Goal: Information Seeking & Learning: Learn about a topic

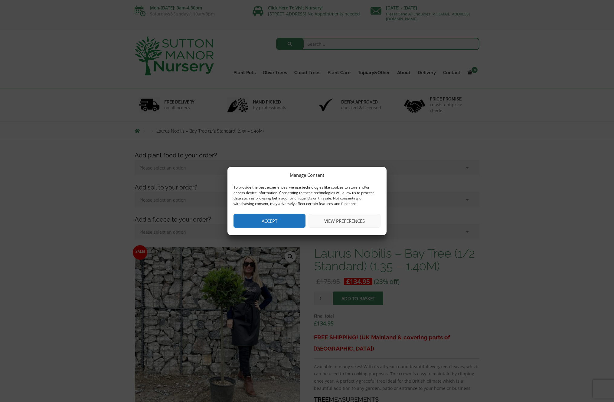
click at [289, 217] on button "Accept" at bounding box center [270, 221] width 72 height 14
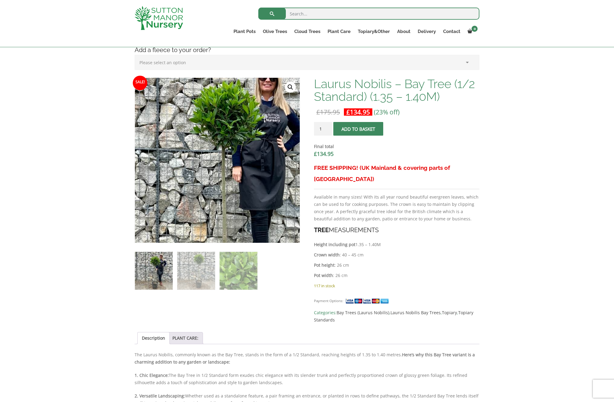
scroll to position [159, 0]
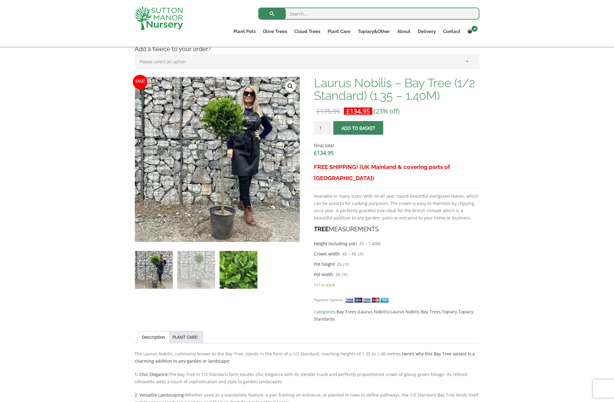
click at [238, 270] on img at bounding box center [239, 270] width 38 height 38
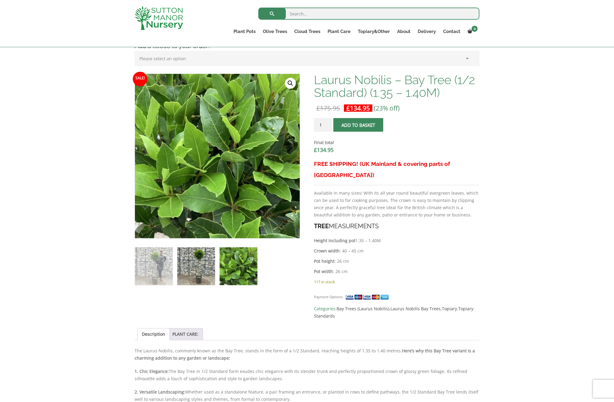
click at [195, 268] on img at bounding box center [196, 266] width 38 height 38
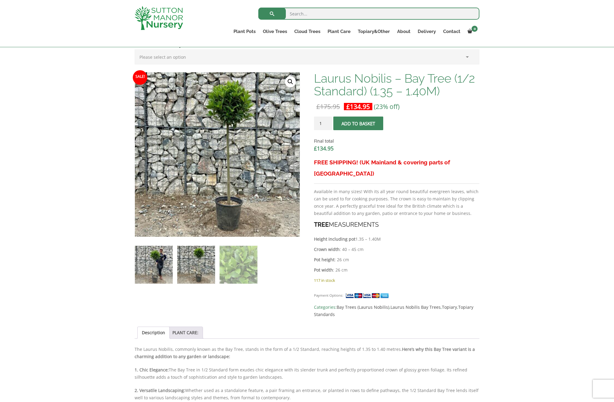
click at [153, 265] on img at bounding box center [154, 265] width 38 height 38
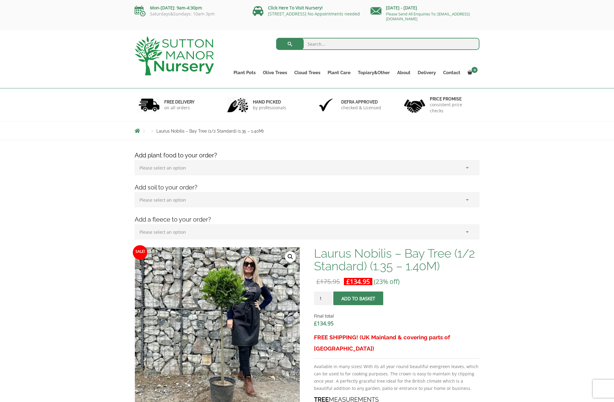
scroll to position [0, 0]
click at [454, 72] on link "Contact" at bounding box center [452, 72] width 25 height 8
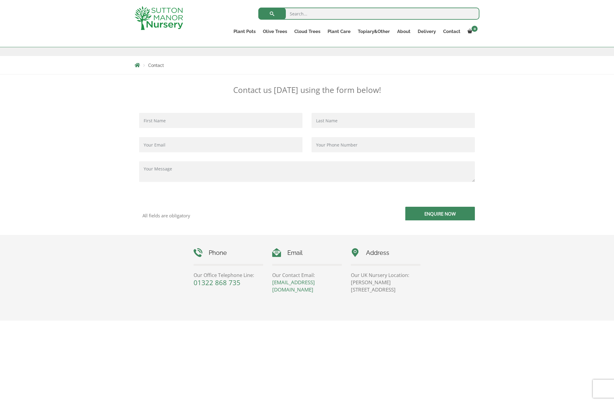
scroll to position [96, 0]
drag, startPoint x: 383, startPoint y: 289, endPoint x: 406, endPoint y: 289, distance: 23.0
click at [406, 289] on p "Sutton Manor Nursery, Dartford Rd, DA4 9HZ" at bounding box center [386, 284] width 70 height 15
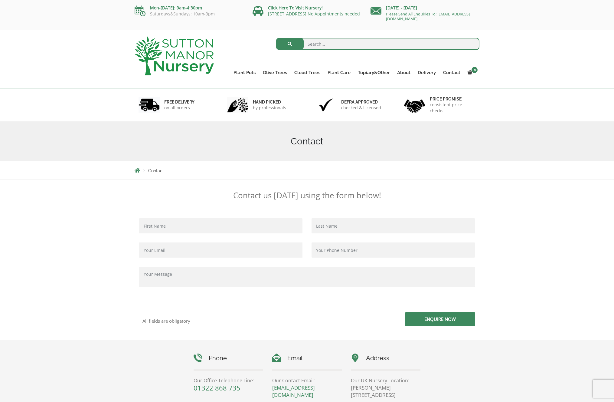
scroll to position [0, 0]
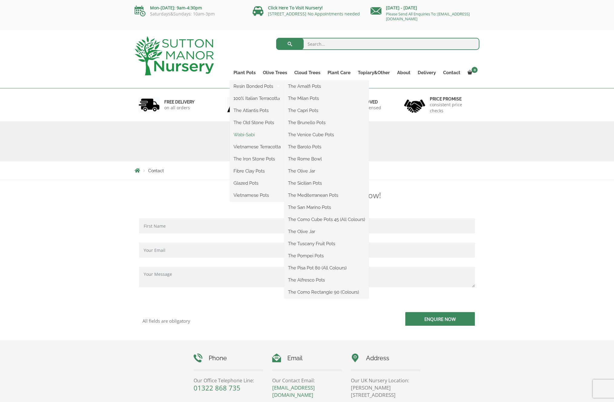
click at [254, 135] on link "Wabi-Sabi" at bounding box center [257, 134] width 54 height 9
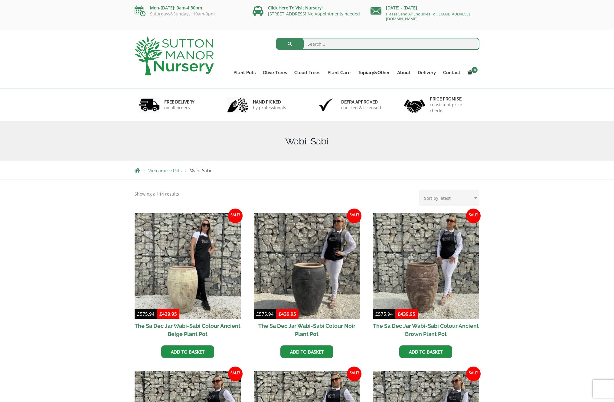
click at [330, 44] on input "search" at bounding box center [378, 44] width 204 height 12
type input "laurus"
click at [290, 44] on button "submit" at bounding box center [290, 44] width 28 height 12
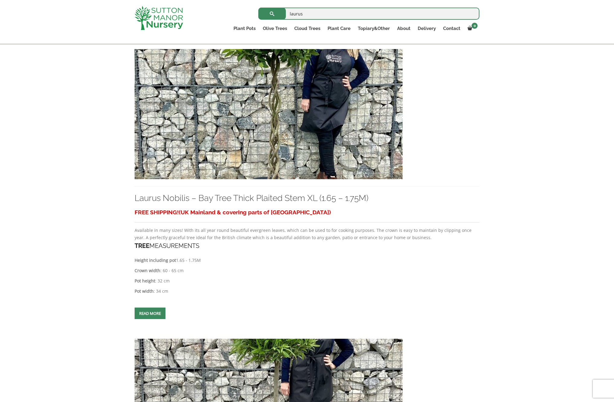
scroll to position [426, 0]
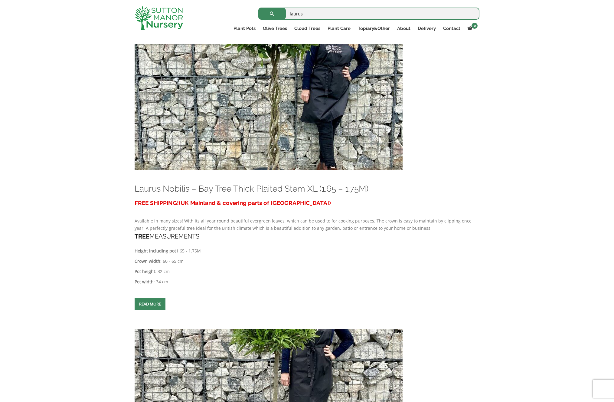
click at [280, 125] on img at bounding box center [269, 105] width 268 height 130
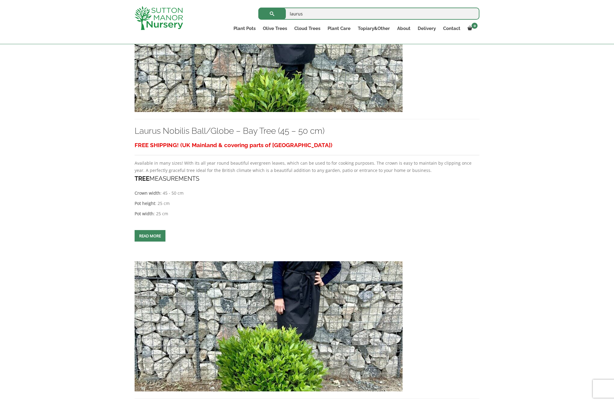
scroll to position [996, 0]
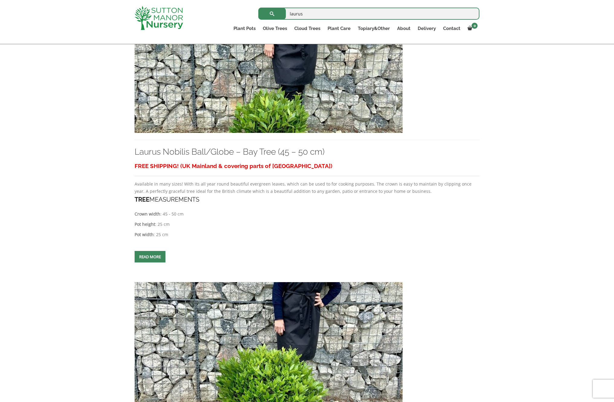
click at [233, 113] on img at bounding box center [269, 68] width 268 height 130
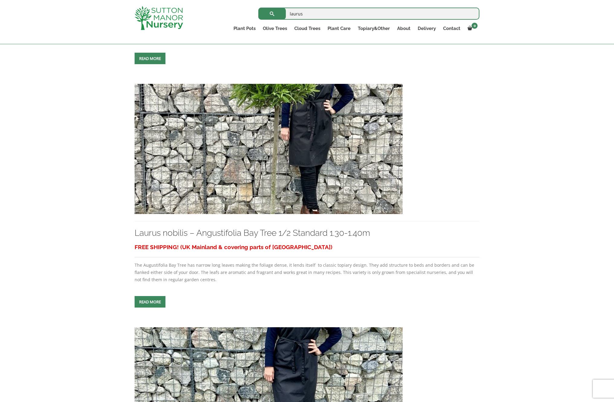
scroll to position [645, 0]
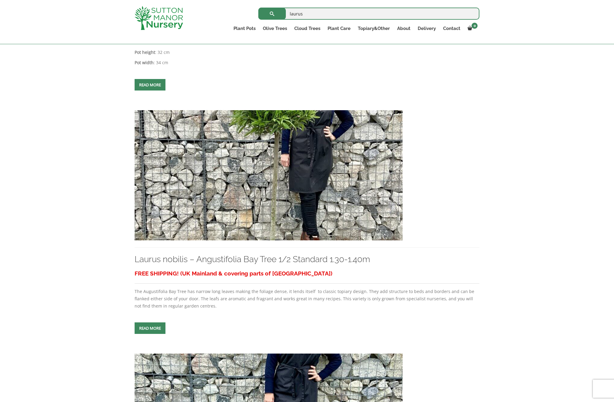
click at [268, 179] on img at bounding box center [269, 175] width 268 height 130
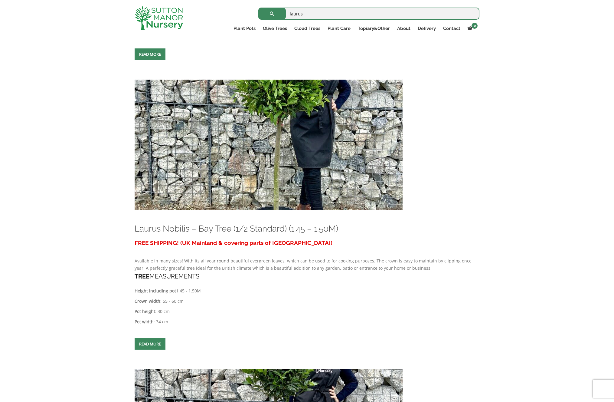
scroll to position [1500, 0]
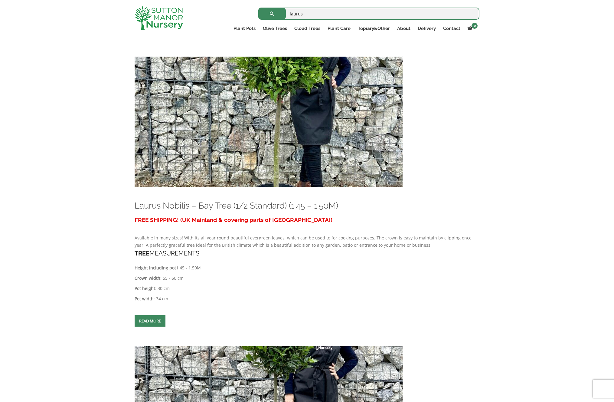
click at [270, 169] on img at bounding box center [269, 122] width 268 height 130
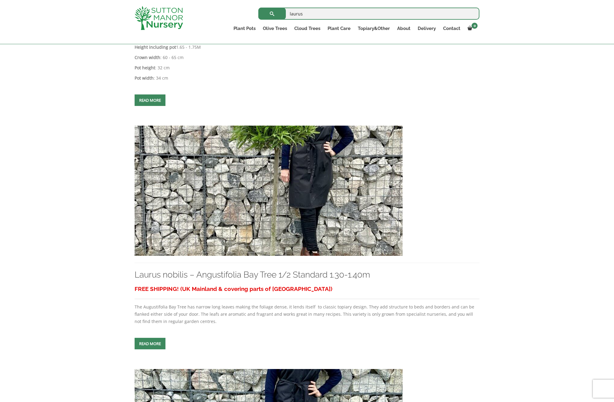
scroll to position [599, 0]
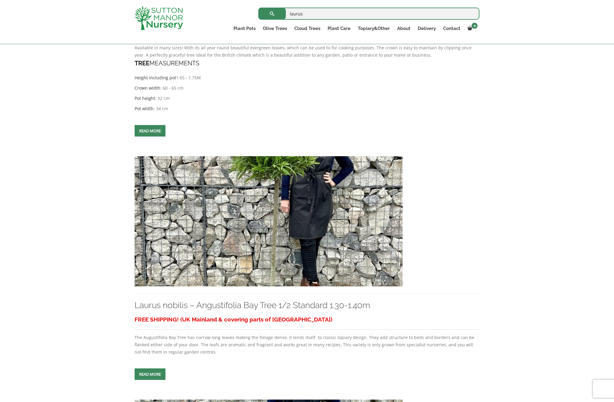
click at [280, 248] on img at bounding box center [269, 221] width 268 height 130
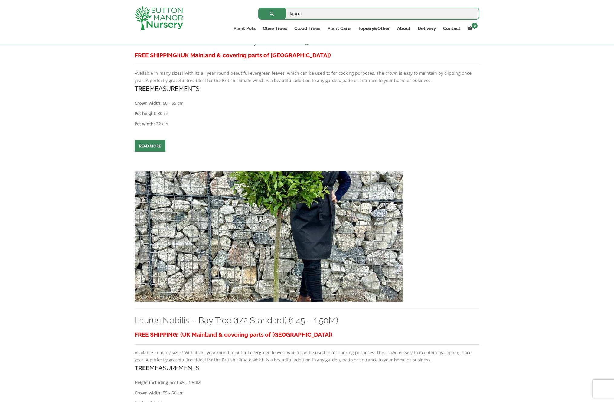
scroll to position [1400, 0]
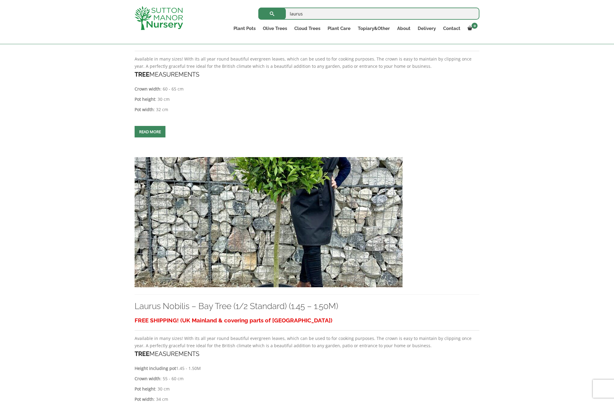
click at [211, 254] on img at bounding box center [269, 222] width 268 height 130
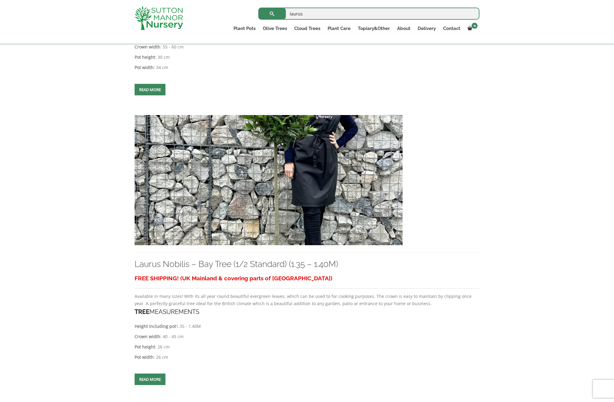
scroll to position [1737, 0]
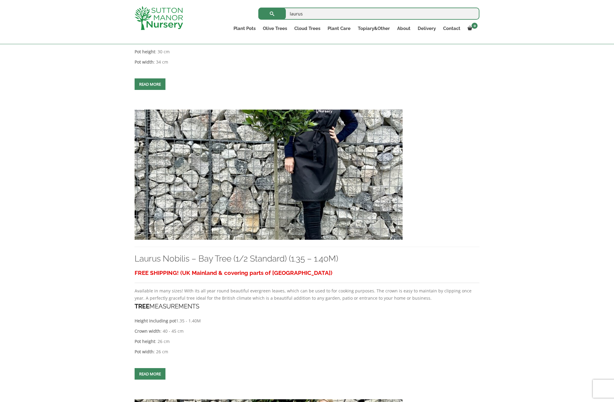
click at [227, 215] on img at bounding box center [269, 175] width 268 height 130
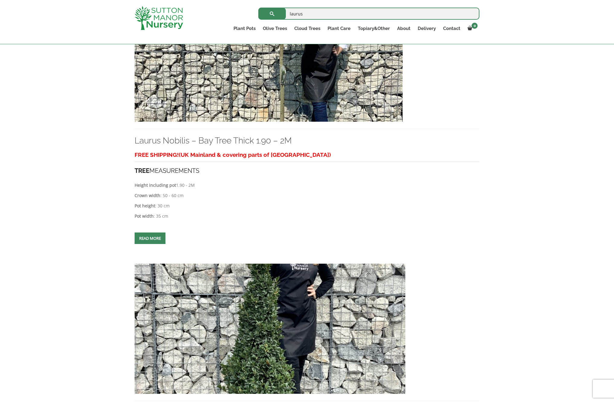
scroll to position [2145, 0]
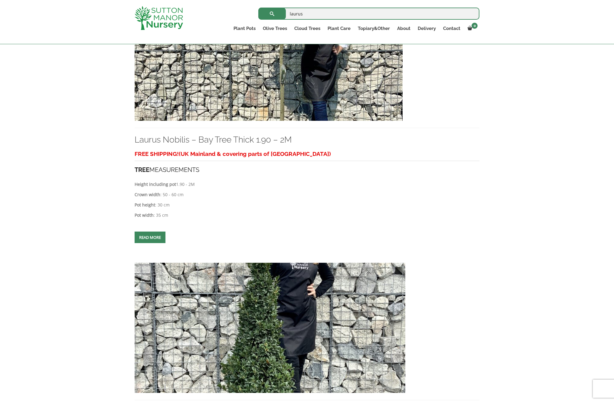
click at [281, 101] on img at bounding box center [269, 56] width 268 height 130
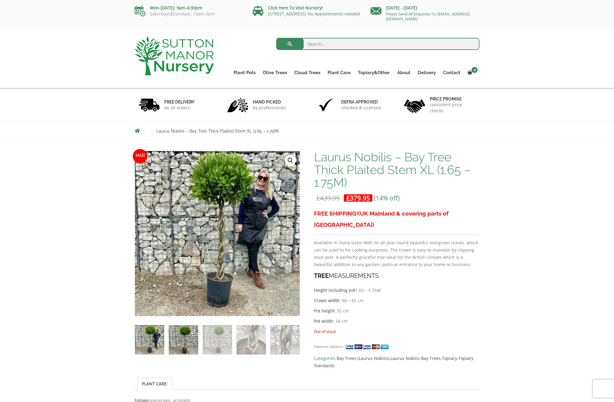
click at [185, 344] on img at bounding box center [183, 339] width 29 height 29
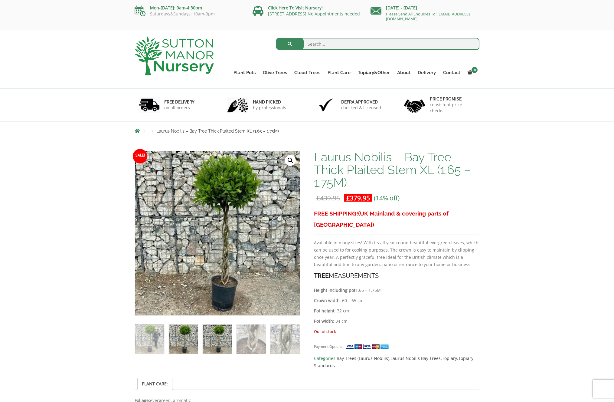
click at [226, 340] on img at bounding box center [217, 338] width 29 height 29
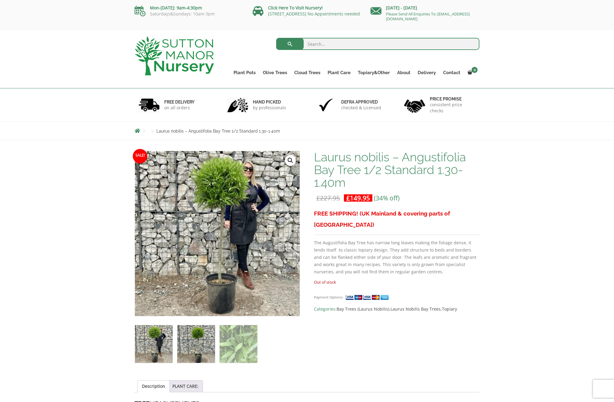
click at [205, 346] on img at bounding box center [196, 344] width 38 height 38
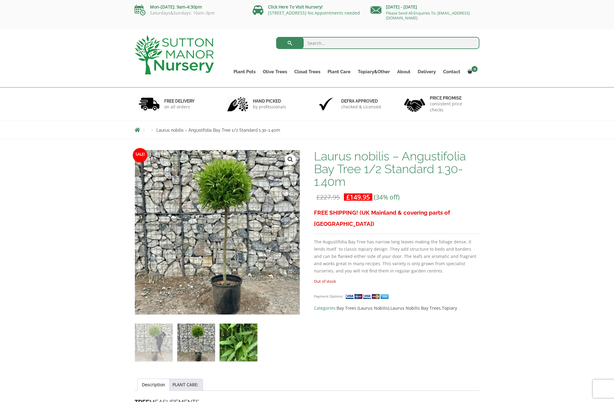
click at [248, 345] on img at bounding box center [239, 342] width 38 height 38
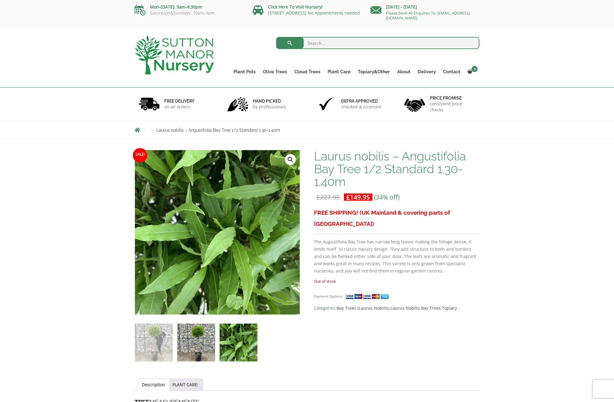
click at [192, 345] on img at bounding box center [196, 342] width 38 height 38
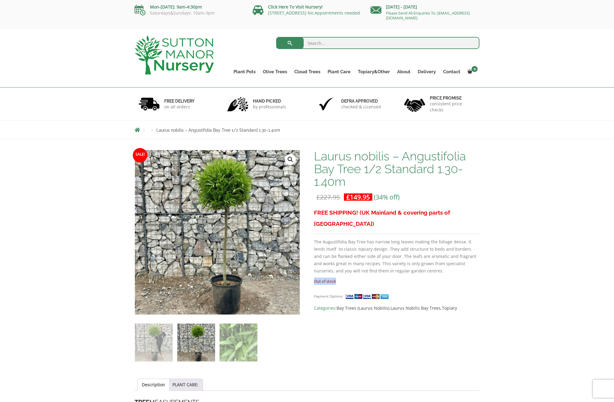
drag, startPoint x: 341, startPoint y: 269, endPoint x: 360, endPoint y: 270, distance: 19.1
click at [351, 277] on p "Out of stock" at bounding box center [396, 280] width 165 height 7
drag, startPoint x: 91, startPoint y: 53, endPoint x: 85, endPoint y: 31, distance: 22.8
click at [89, 38] on div "Search for: Plant Pots Resin Bonded Pots The Amalfi Pots The Milan Pots The Cap…" at bounding box center [307, 58] width 614 height 58
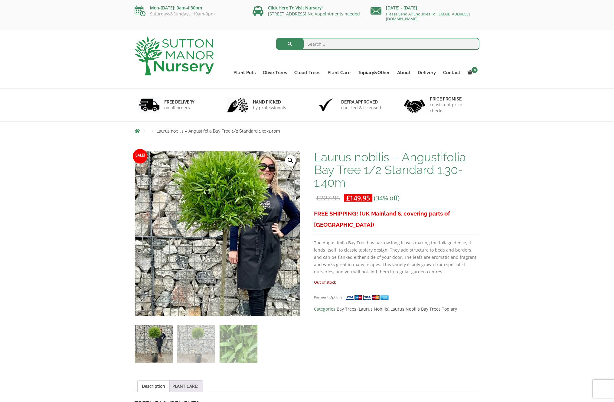
click at [218, 172] on img at bounding box center [217, 272] width 268 height 268
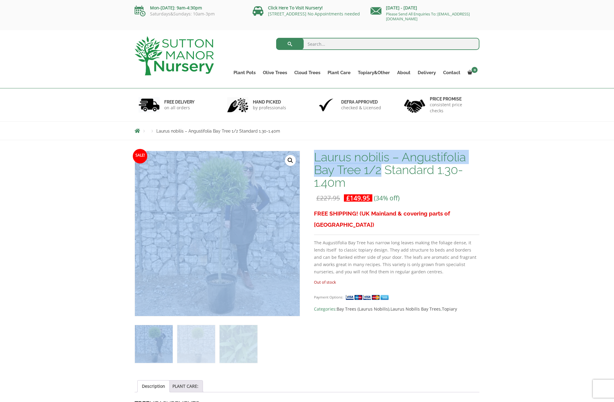
drag, startPoint x: 311, startPoint y: 155, endPoint x: 382, endPoint y: 170, distance: 72.7
click at [382, 170] on h1 "Laurus nobilis – Angustifolia Bay Tree 1/2 Standard 1.30-1.40m" at bounding box center [396, 170] width 165 height 38
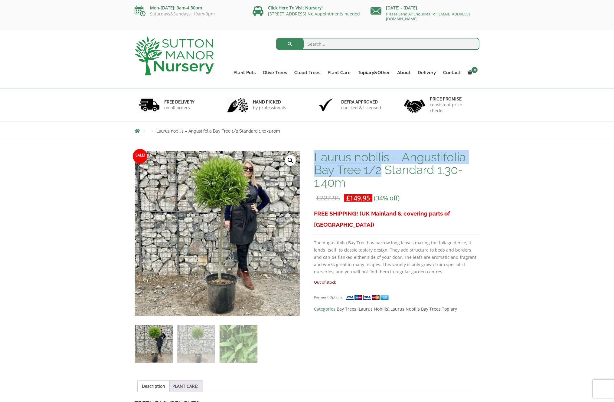
drag, startPoint x: 383, startPoint y: 171, endPoint x: 316, endPoint y: 154, distance: 69.5
click at [316, 154] on h1 "Laurus nobilis – Angustifolia Bay Tree 1/2 Standard 1.30-1.40m" at bounding box center [396, 170] width 165 height 38
click at [236, 343] on img at bounding box center [239, 344] width 38 height 38
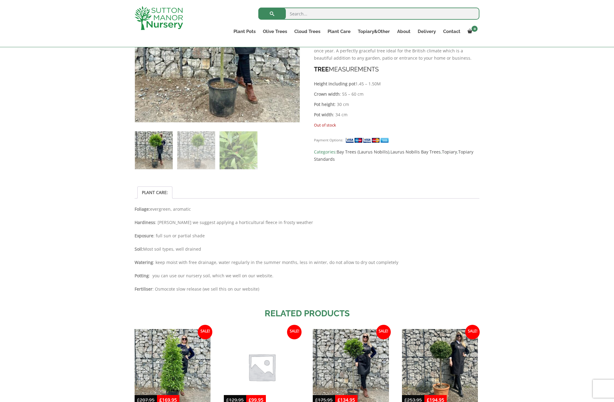
scroll to position [184, 0]
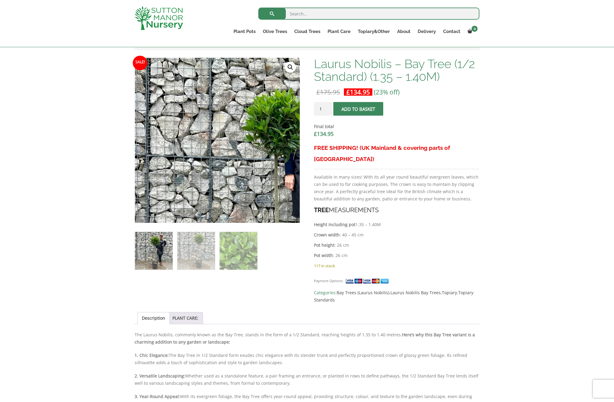
scroll to position [186, 0]
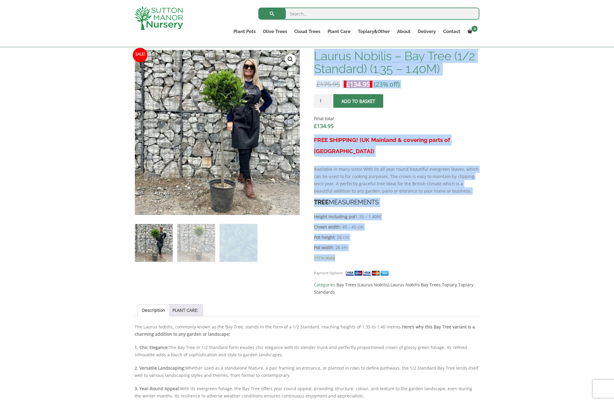
drag, startPoint x: 312, startPoint y: 247, endPoint x: 384, endPoint y: 243, distance: 71.8
click at [381, 243] on div "Sale! 🔍 Laurus Nobilis – Bay Tree (1/2 Standard) (1.35 – 1.40M) £ 175.95 Origin…" at bounding box center [307, 362] width 345 height 625
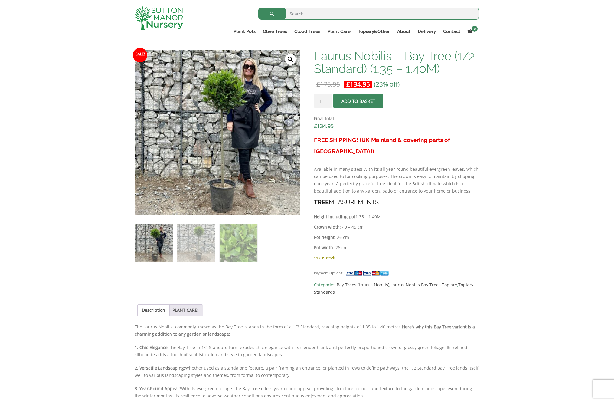
click at [372, 269] on div "Payment Options:" at bounding box center [359, 273] width 91 height 8
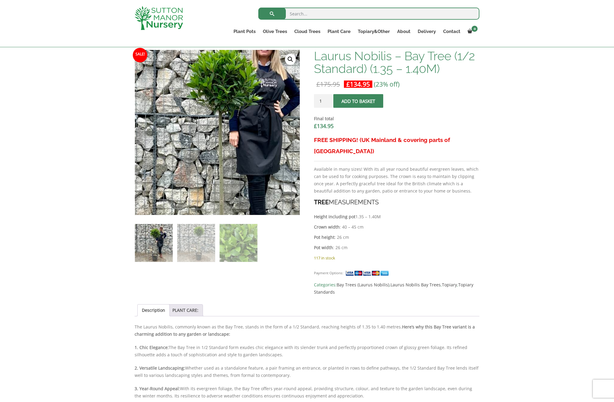
click at [224, 106] on img at bounding box center [213, 149] width 268 height 268
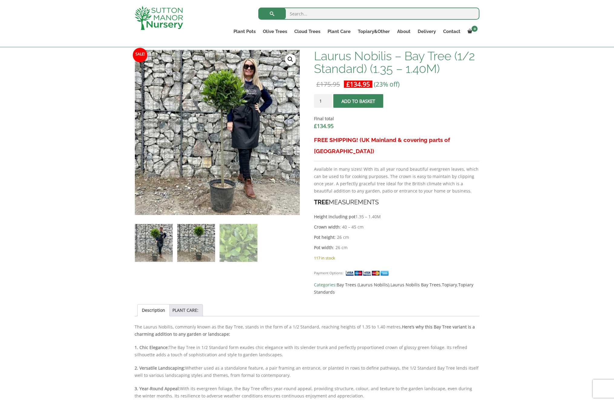
click at [183, 248] on img at bounding box center [196, 243] width 38 height 38
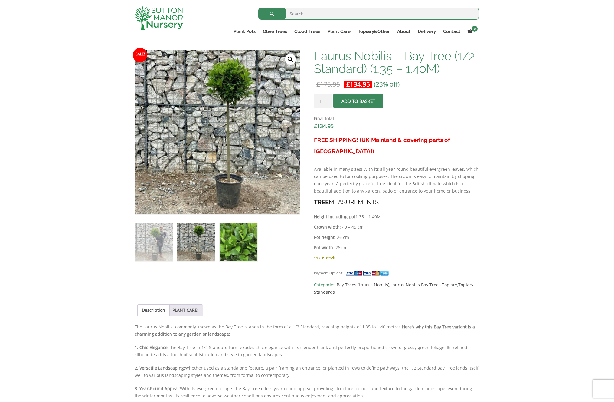
click at [254, 244] on img at bounding box center [239, 242] width 38 height 38
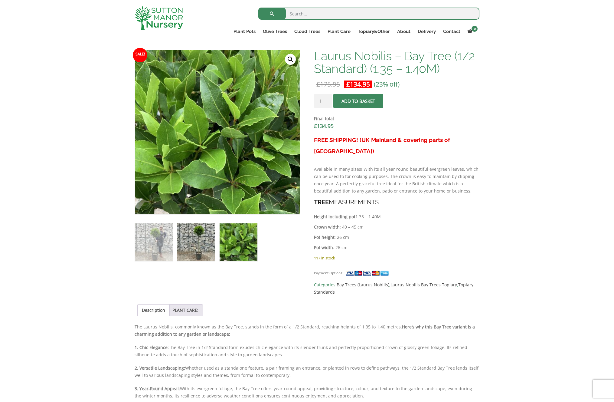
click at [197, 238] on img at bounding box center [196, 242] width 38 height 38
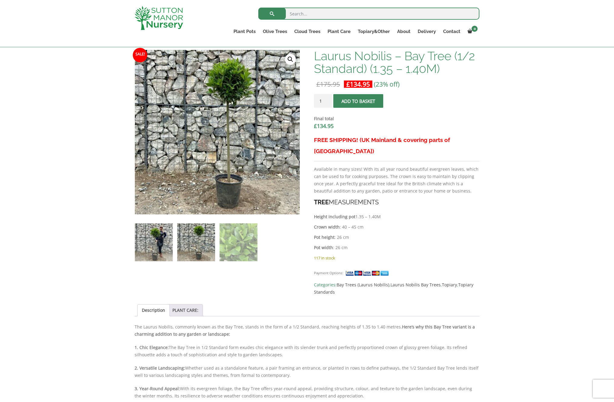
click at [142, 237] on img at bounding box center [154, 242] width 38 height 38
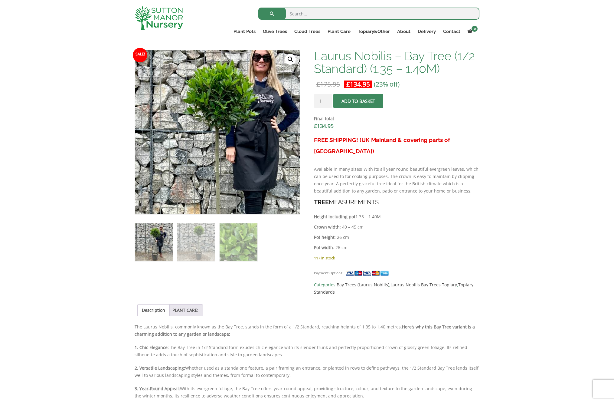
scroll to position [186, 0]
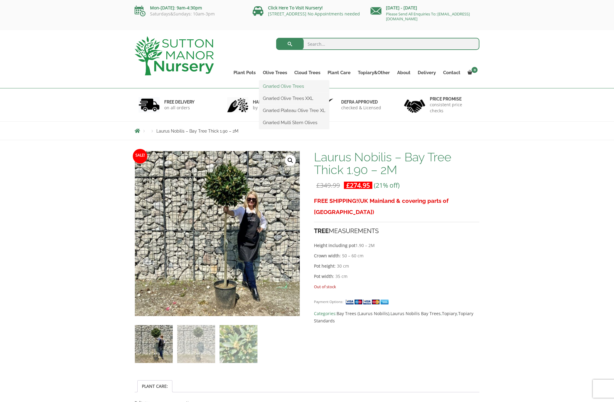
click at [273, 87] on link "Gnarled Olive Trees" at bounding box center [294, 86] width 70 height 9
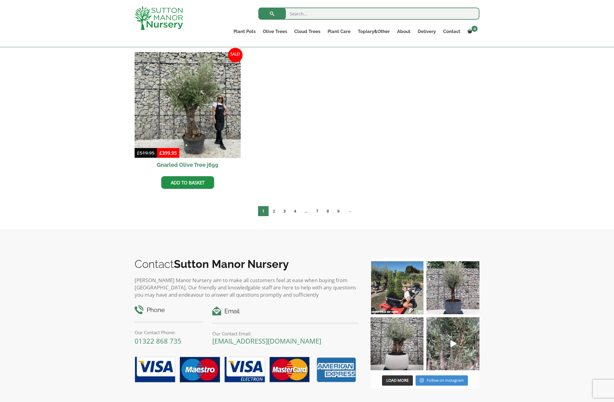
scroll to position [748, 0]
click at [273, 210] on link "2" at bounding box center [274, 211] width 11 height 10
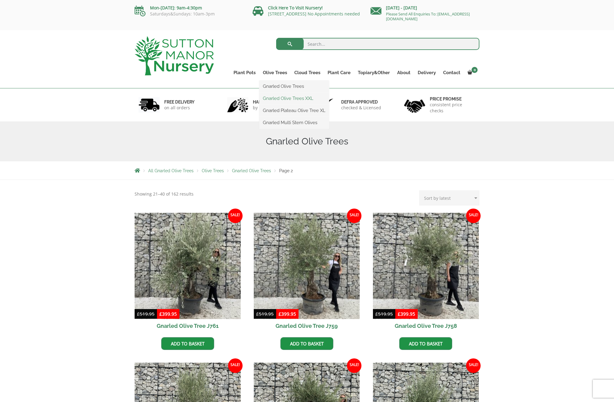
click at [280, 96] on link "Gnarled Olive Trees XXL" at bounding box center [294, 98] width 70 height 9
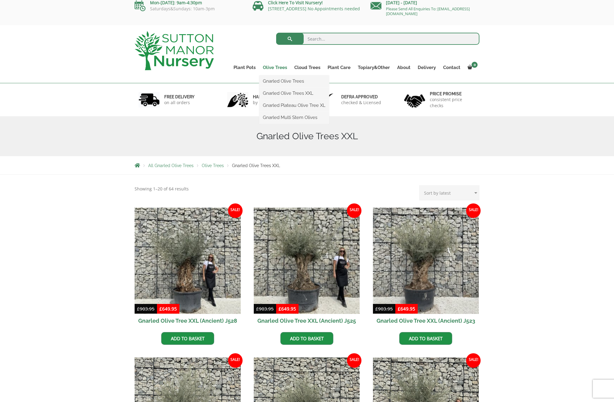
click at [276, 69] on link "Olive Trees" at bounding box center [274, 67] width 31 height 8
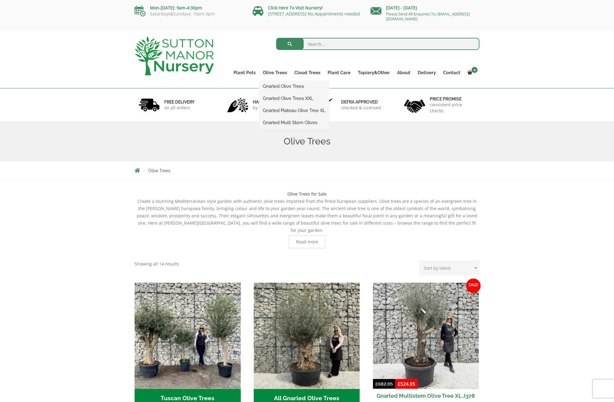
click at [282, 111] on link "Gnarled Plateau Olive Tree XL" at bounding box center [294, 110] width 70 height 9
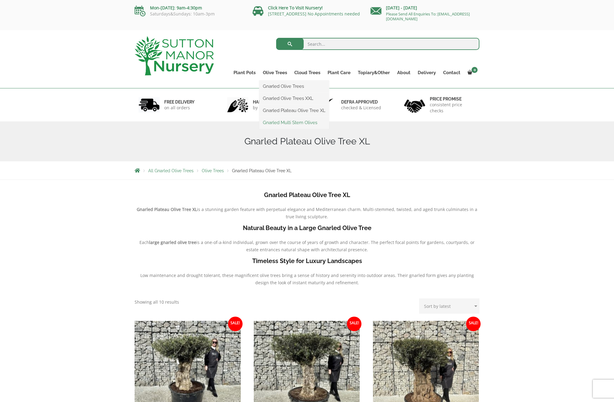
click at [278, 121] on link "Gnarled Multi Stem Olives" at bounding box center [294, 122] width 70 height 9
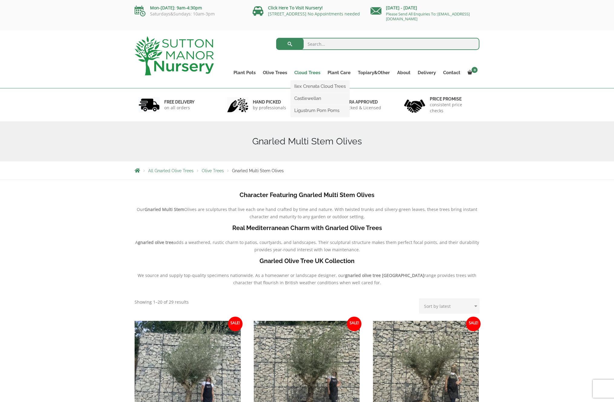
click at [306, 70] on link "Cloud Trees" at bounding box center [307, 72] width 33 height 8
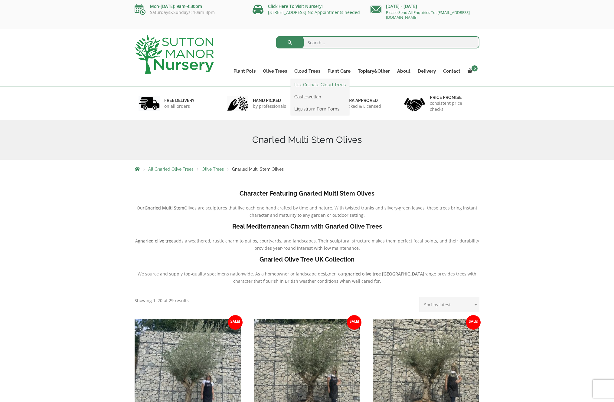
click at [306, 85] on link "Ilex Crenata Cloud Trees" at bounding box center [320, 84] width 59 height 9
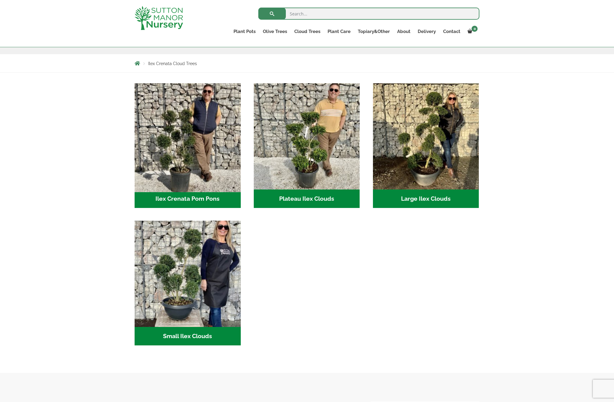
scroll to position [134, 0]
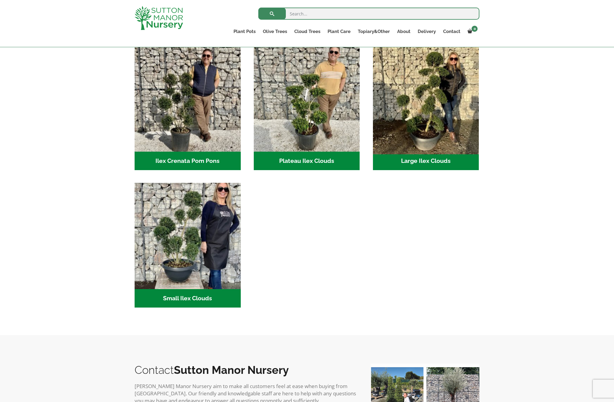
click at [426, 100] on img "Visit product category Large Ilex Clouds" at bounding box center [425, 98] width 111 height 111
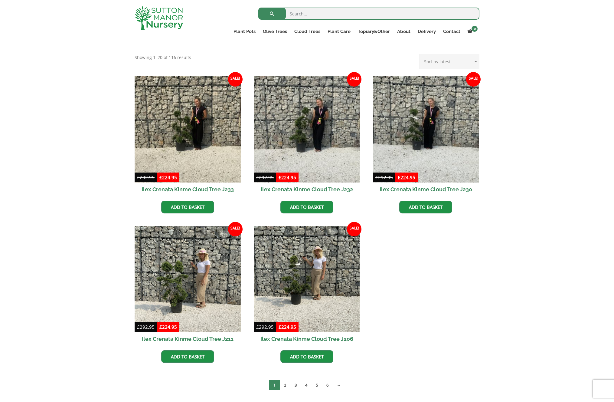
scroll to position [126, 0]
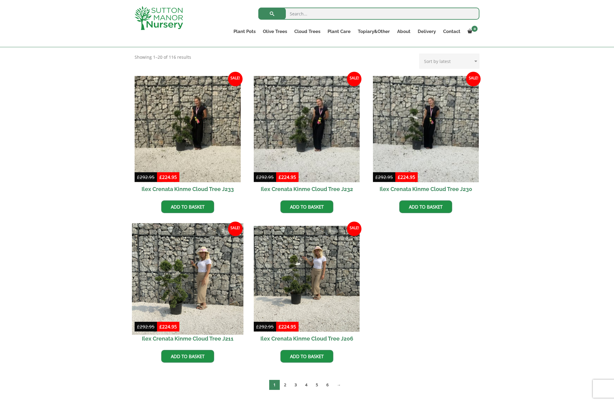
click at [148, 273] on img at bounding box center [187, 278] width 111 height 111
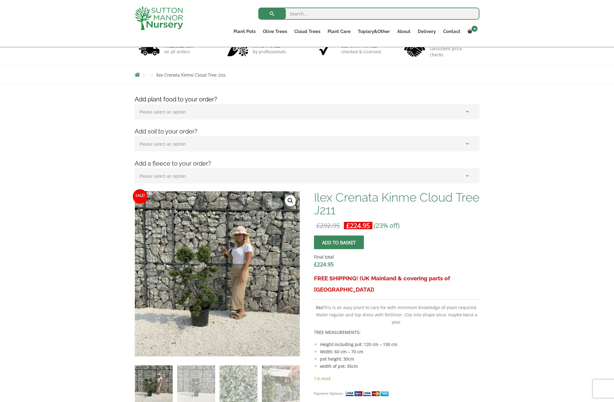
scroll to position [75, 0]
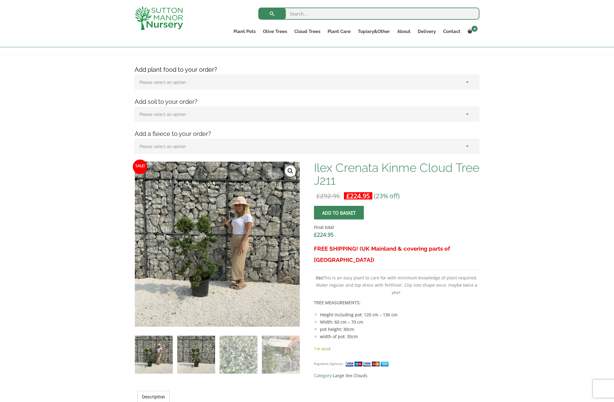
click at [192, 355] on img at bounding box center [196, 354] width 38 height 38
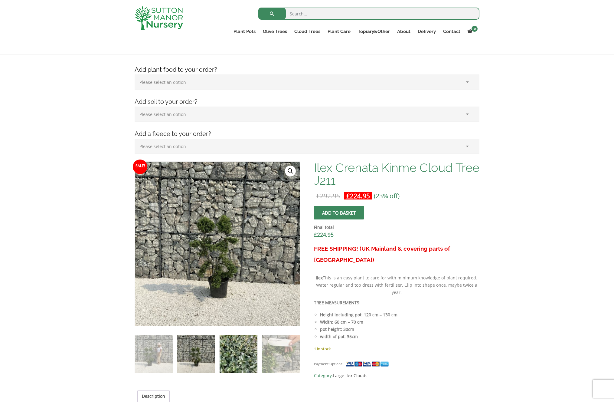
click at [234, 352] on img at bounding box center [239, 354] width 38 height 38
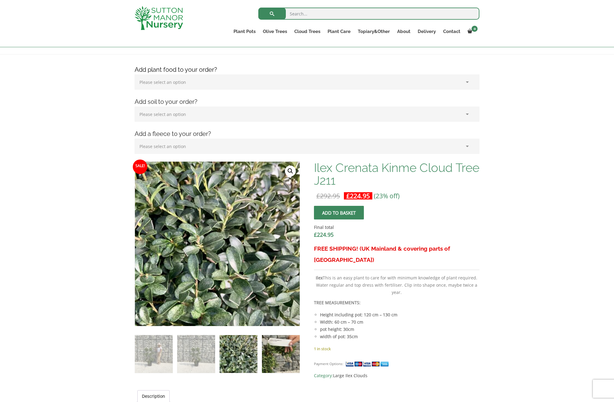
click at [276, 352] on img at bounding box center [281, 354] width 38 height 38
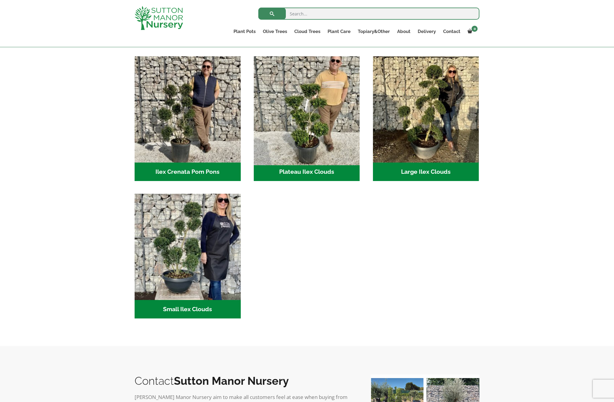
click at [309, 115] on img "Visit product category Plateau Ilex Clouds" at bounding box center [306, 109] width 111 height 111
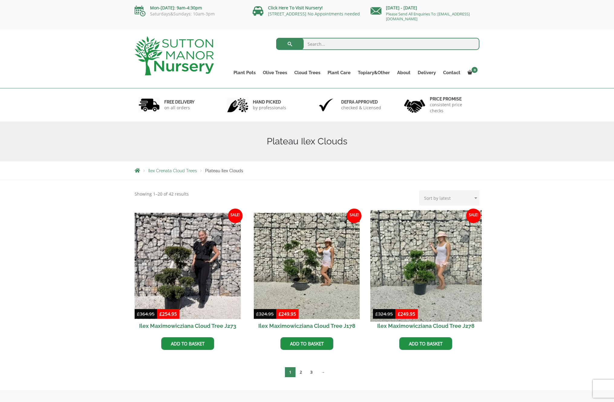
click at [419, 268] on img at bounding box center [425, 265] width 111 height 111
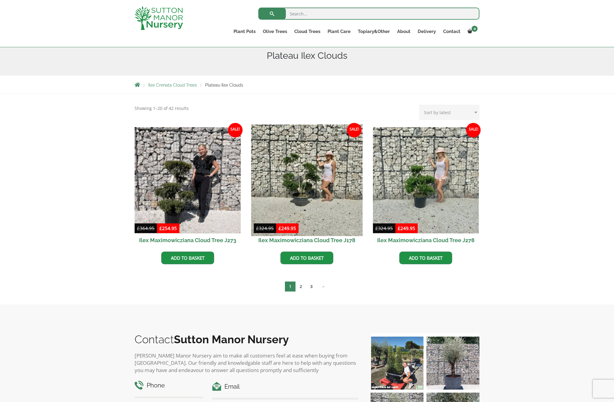
scroll to position [75, 0]
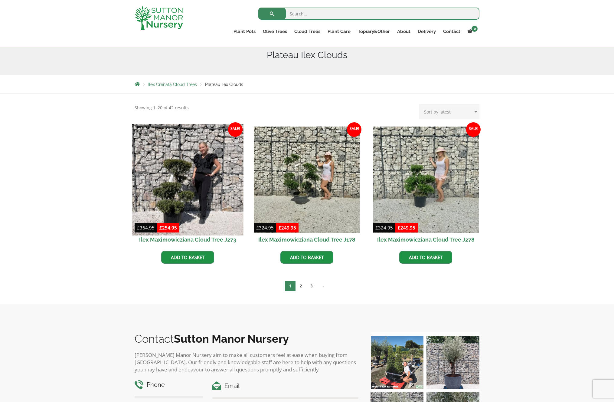
click at [171, 185] on img at bounding box center [187, 179] width 111 height 111
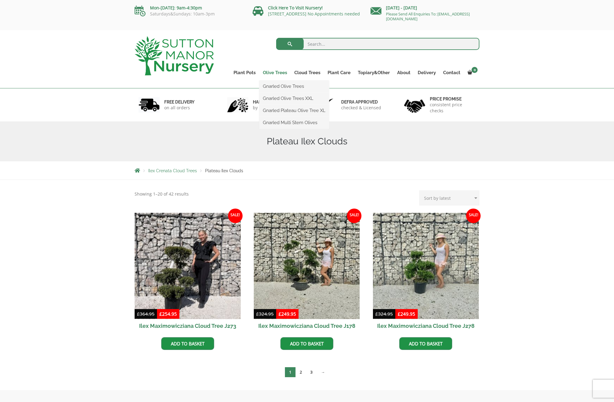
scroll to position [0, 0]
click at [311, 97] on link "Castlewellan" at bounding box center [320, 98] width 59 height 9
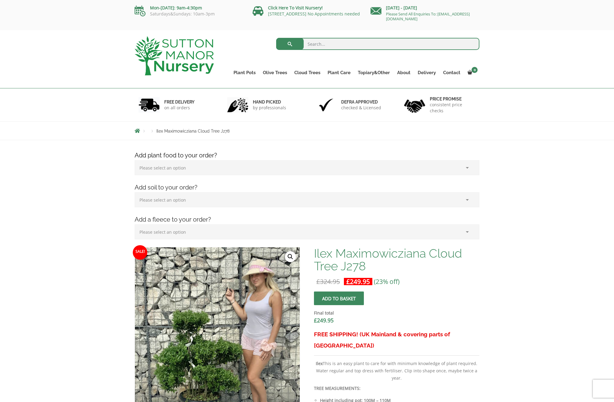
click at [219, 301] on img at bounding box center [216, 353] width 302 height 302
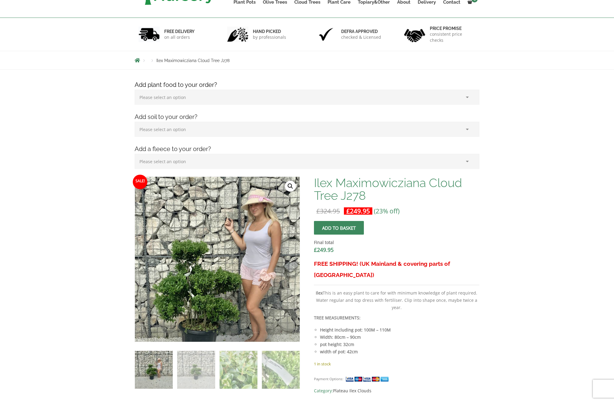
scroll to position [113, 0]
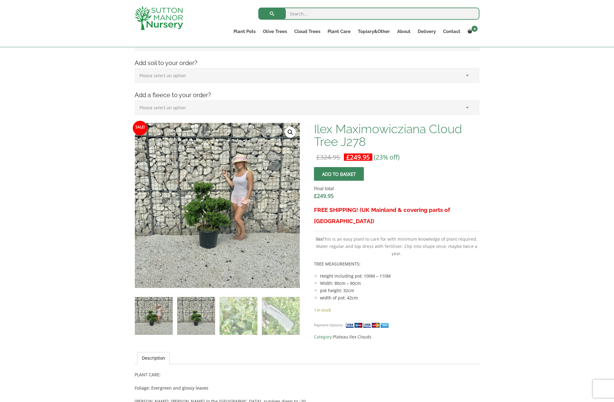
click at [201, 316] on img at bounding box center [196, 316] width 38 height 38
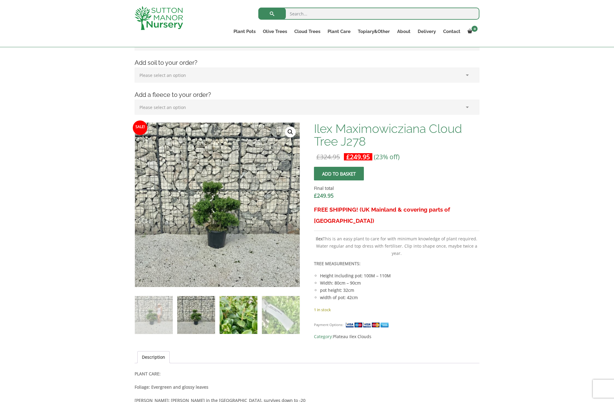
click at [239, 315] on img at bounding box center [239, 315] width 38 height 38
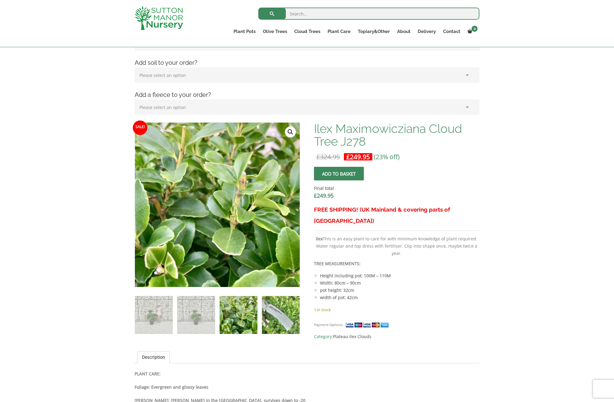
click at [276, 314] on img at bounding box center [281, 315] width 38 height 38
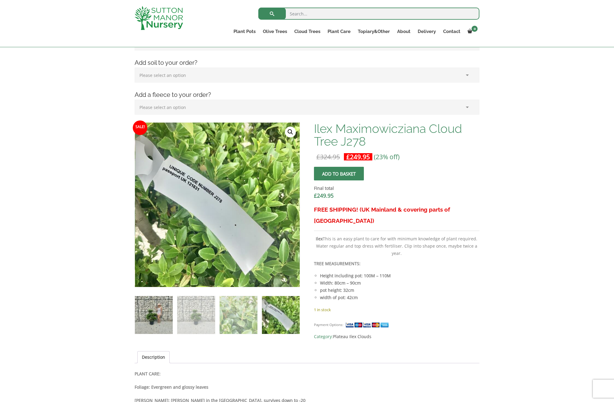
click at [165, 314] on img at bounding box center [154, 315] width 38 height 38
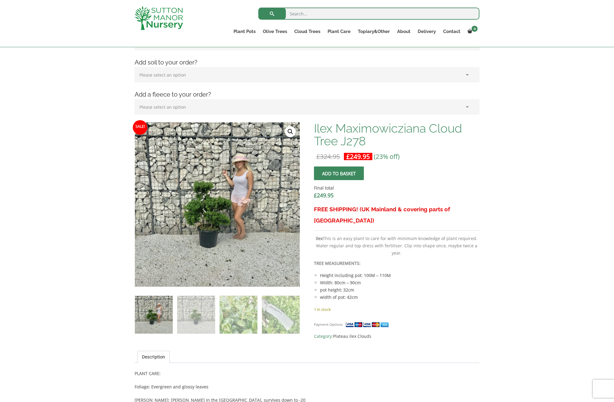
scroll to position [114, 0]
click at [289, 131] on link "🔍" at bounding box center [290, 131] width 11 height 11
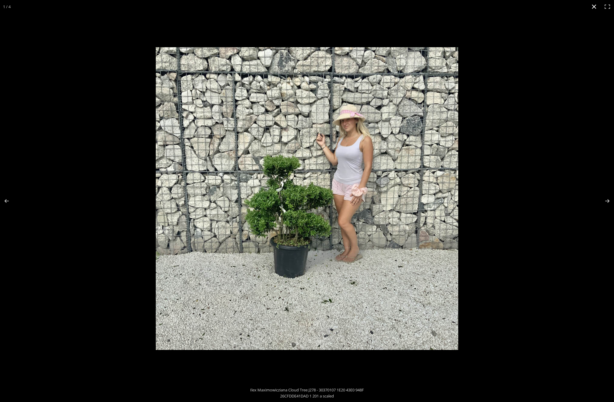
click at [594, 6] on button "Close (Esc)" at bounding box center [593, 6] width 13 height 13
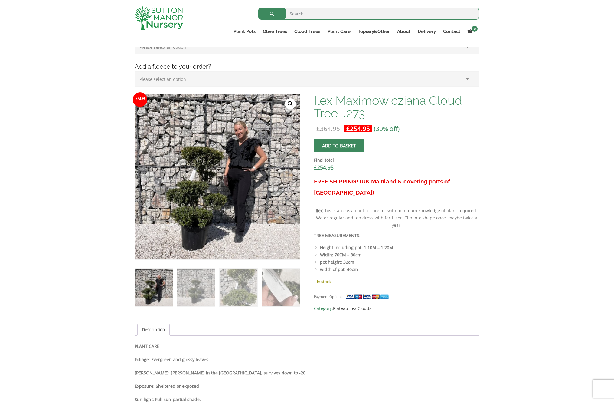
scroll to position [144, 0]
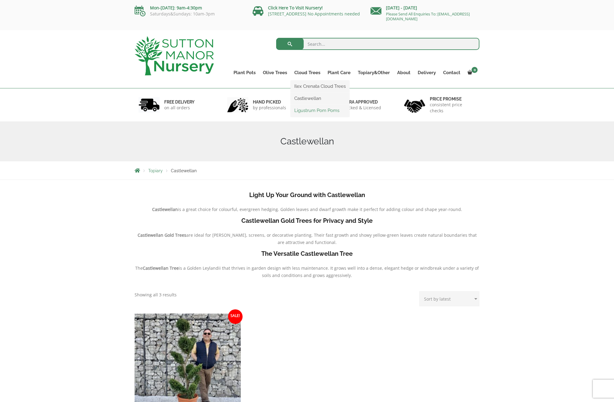
click at [305, 108] on link "Ligustrum Pom Poms" at bounding box center [320, 110] width 59 height 9
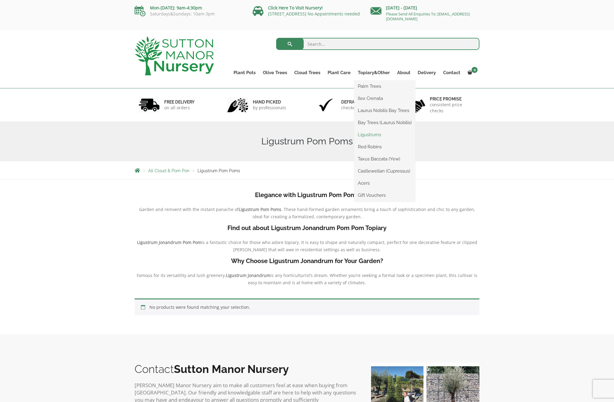
click at [371, 134] on link "Ligustrums" at bounding box center [384, 134] width 61 height 9
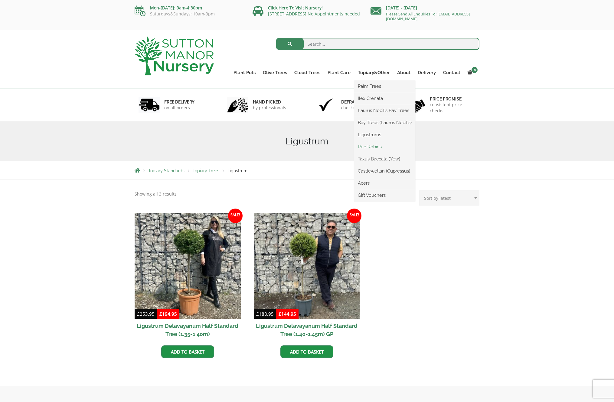
click at [373, 146] on link "Red Robins" at bounding box center [384, 146] width 61 height 9
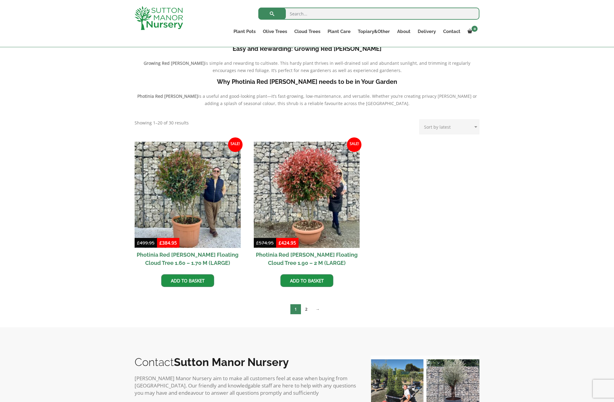
scroll to position [170, 0]
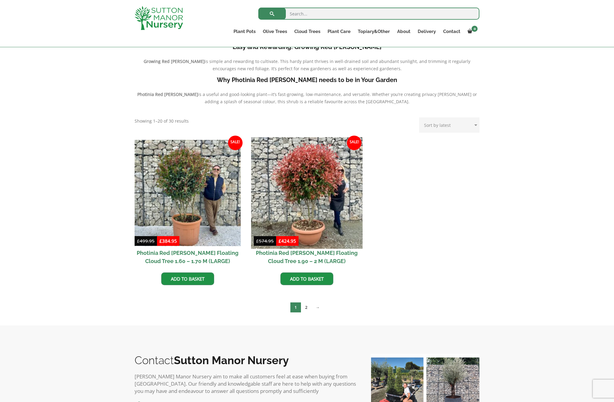
click at [300, 185] on img at bounding box center [306, 192] width 111 height 111
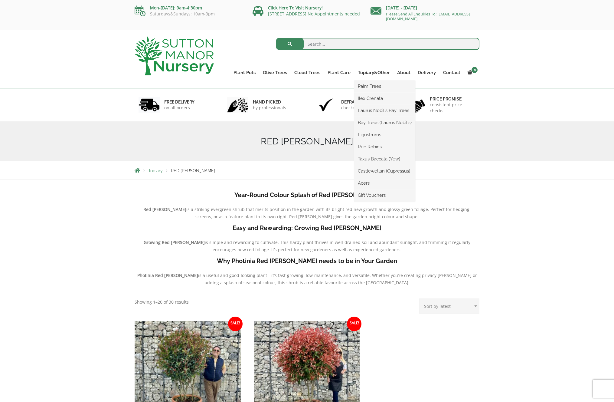
scroll to position [0, 0]
click at [381, 156] on link "Taxus Baccata (Yew)" at bounding box center [384, 158] width 61 height 9
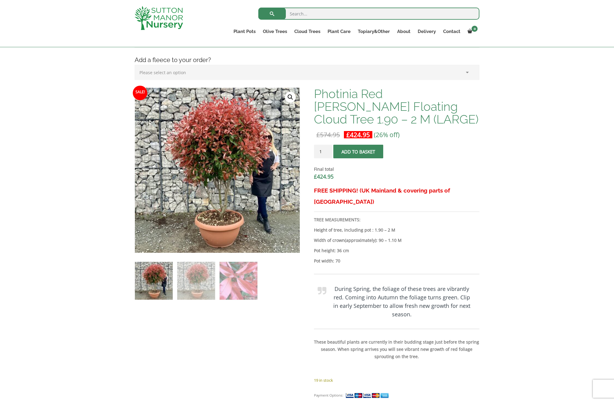
scroll to position [153, 0]
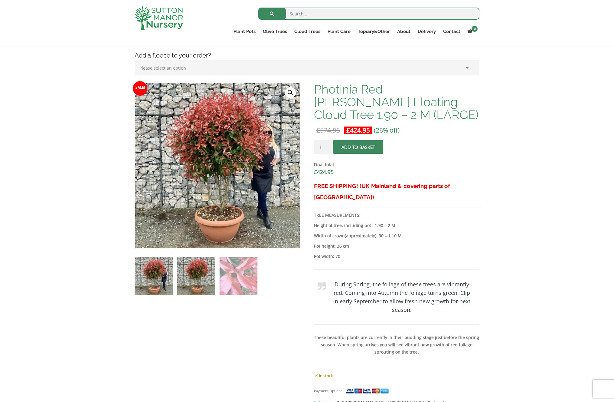
click at [196, 266] on img at bounding box center [196, 276] width 38 height 38
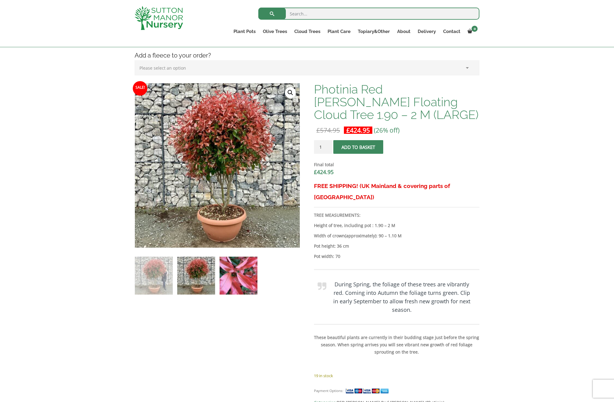
click at [237, 268] on img at bounding box center [239, 276] width 38 height 38
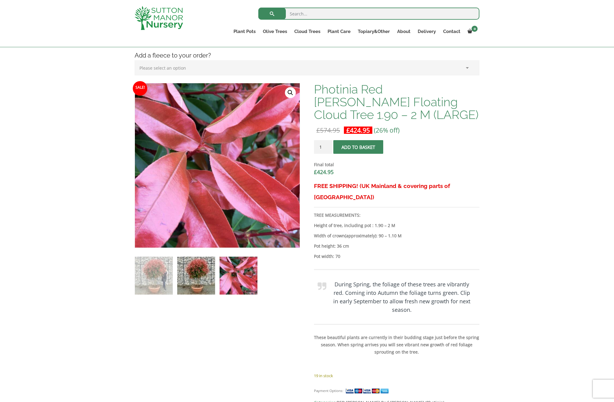
click at [198, 277] on img at bounding box center [196, 276] width 38 height 38
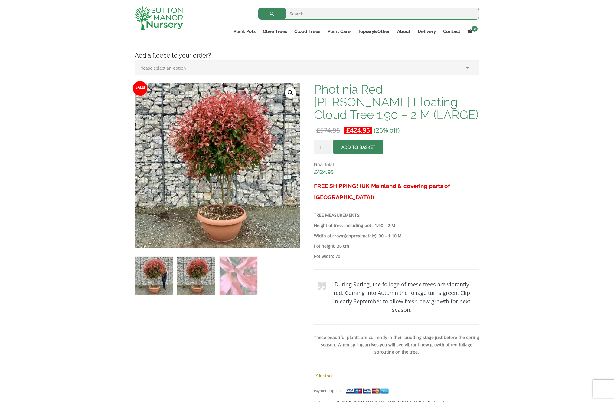
click at [155, 274] on img at bounding box center [154, 276] width 38 height 38
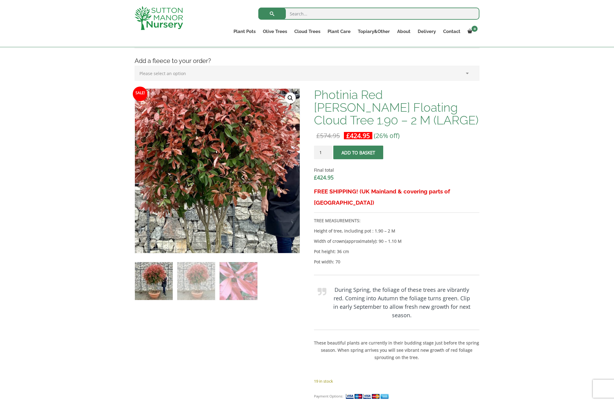
scroll to position [145, 0]
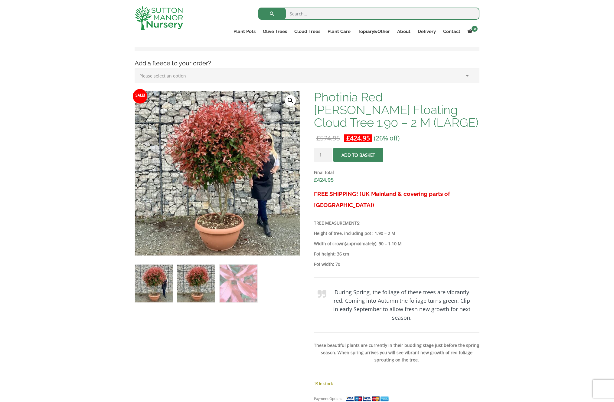
click at [200, 283] on img at bounding box center [196, 283] width 38 height 38
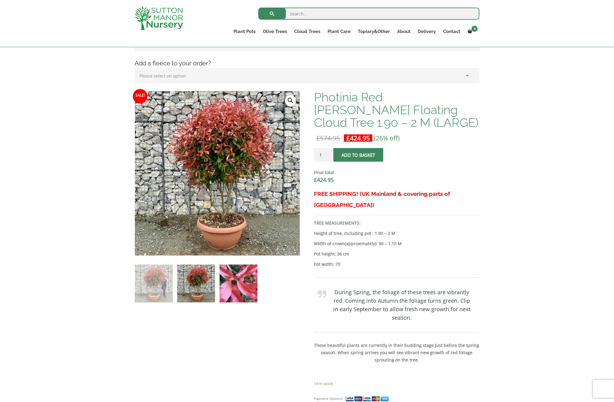
click at [225, 284] on img at bounding box center [239, 283] width 38 height 38
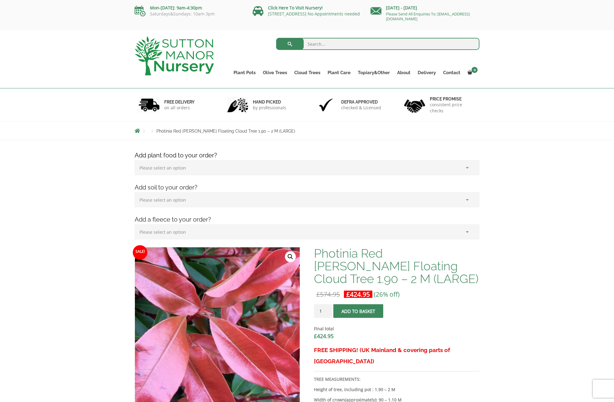
scroll to position [0, 0]
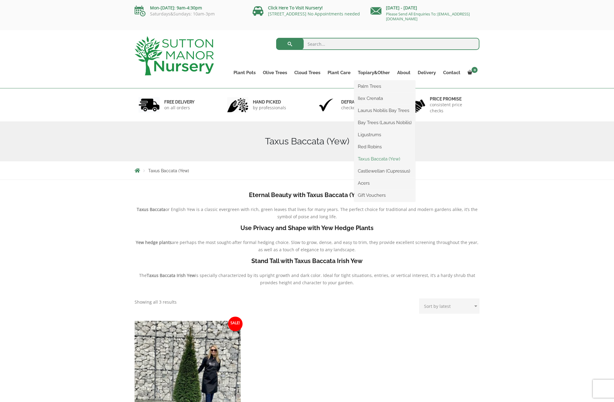
scroll to position [1, 0]
click at [372, 169] on link "Castlewellan (Cupressus)" at bounding box center [384, 170] width 61 height 9
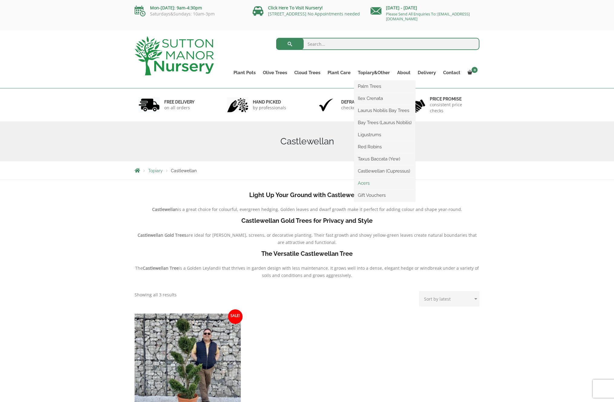
click at [368, 182] on link "Acers" at bounding box center [384, 182] width 61 height 9
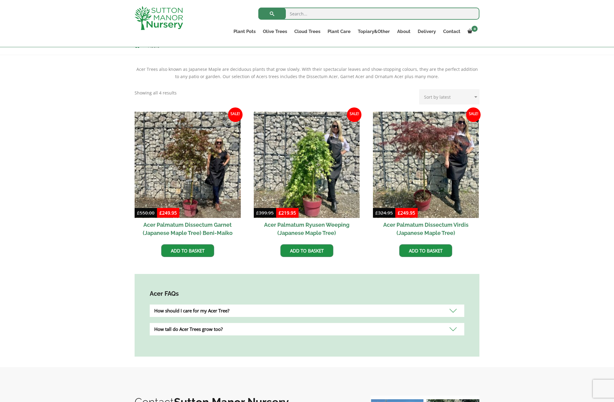
scroll to position [114, 0]
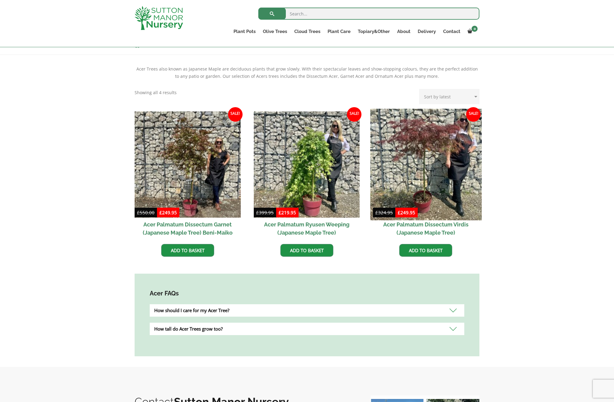
click at [387, 152] on img at bounding box center [425, 164] width 111 height 111
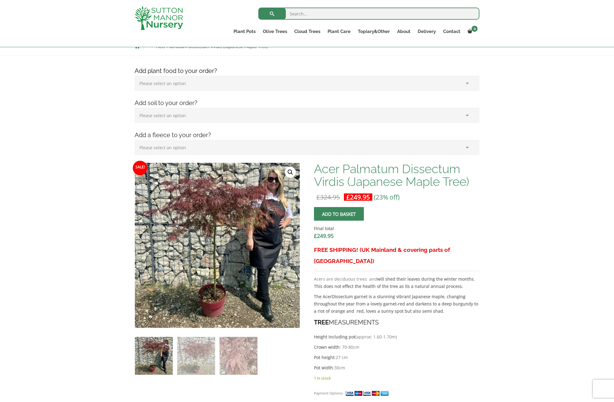
scroll to position [99, 0]
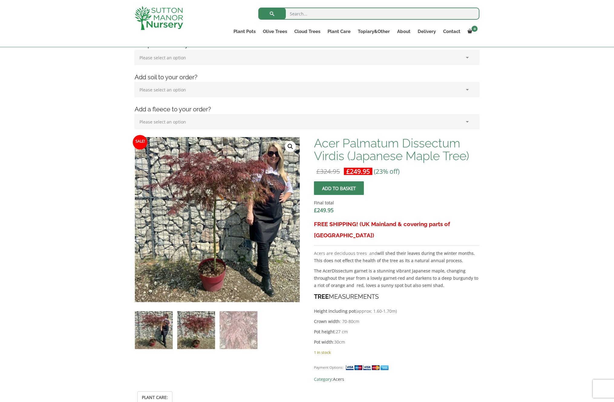
click at [202, 314] on img at bounding box center [196, 330] width 38 height 38
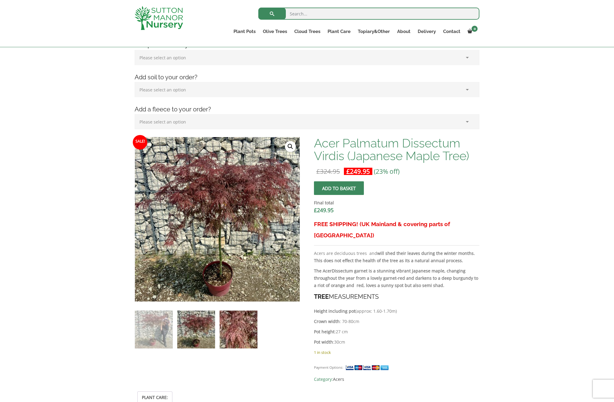
click at [234, 336] on img at bounding box center [239, 329] width 38 height 38
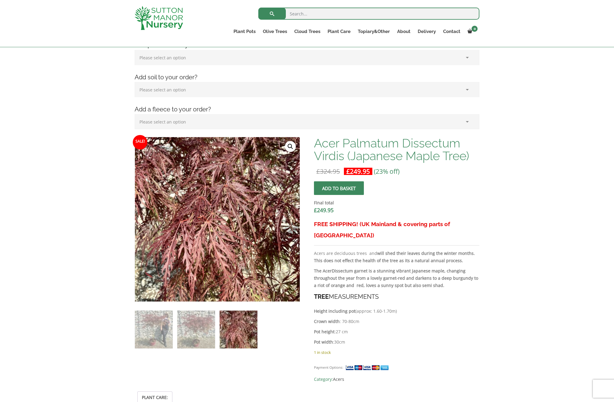
drag, startPoint x: 385, startPoint y: 216, endPoint x: 282, endPoint y: 203, distance: 104.6
click at [375, 214] on div "Final total £ 249.95" at bounding box center [396, 207] width 165 height 24
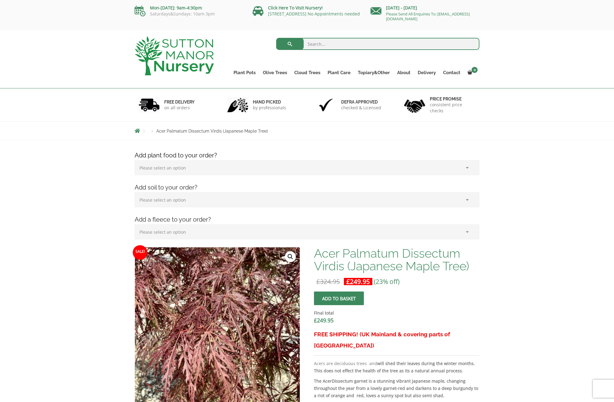
scroll to position [0, 0]
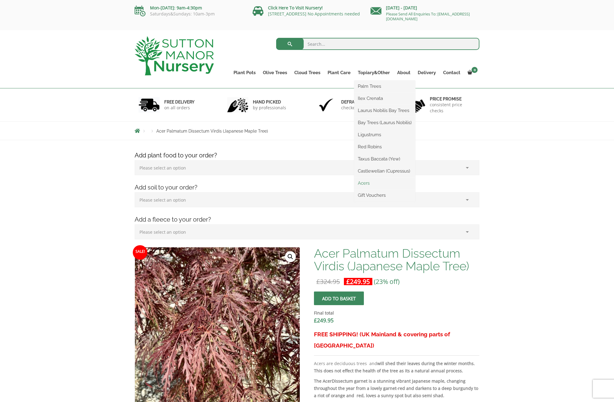
click at [366, 184] on link "Acers" at bounding box center [384, 182] width 61 height 9
